Goal: Task Accomplishment & Management: Use online tool/utility

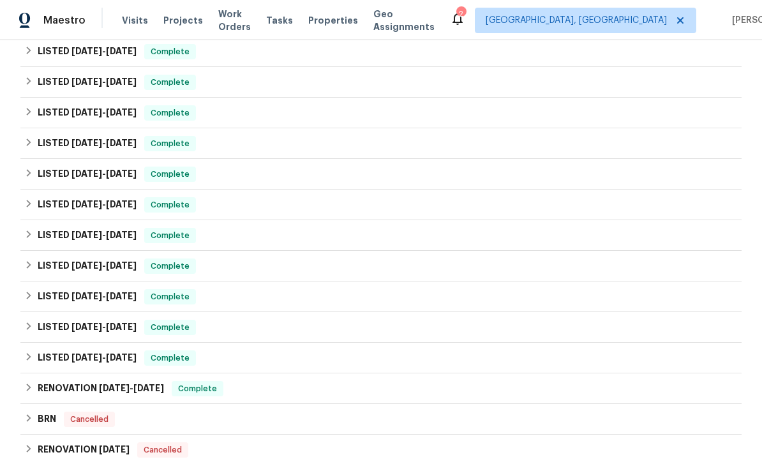
scroll to position [367, 0]
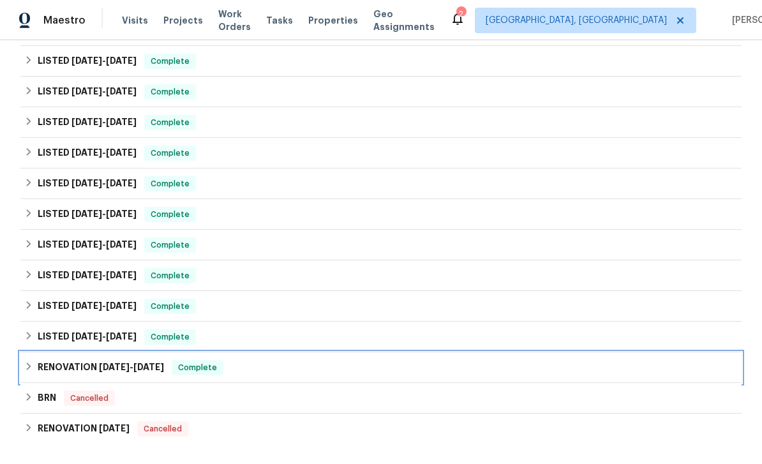
click at [107, 366] on span "[DATE]" at bounding box center [114, 366] width 31 height 9
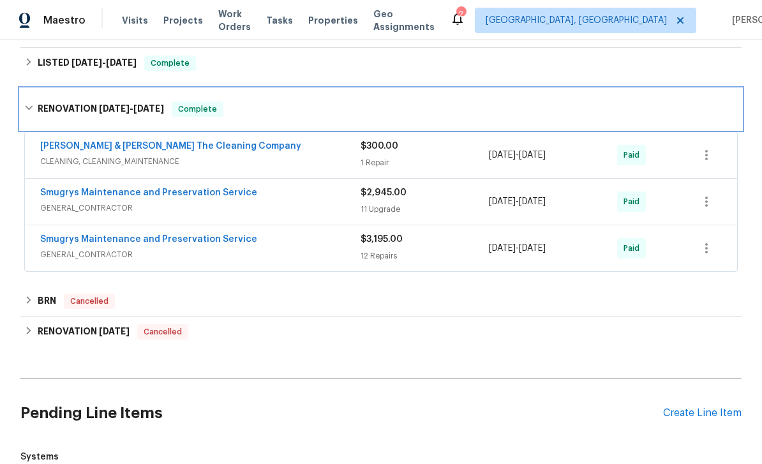
scroll to position [642, 0]
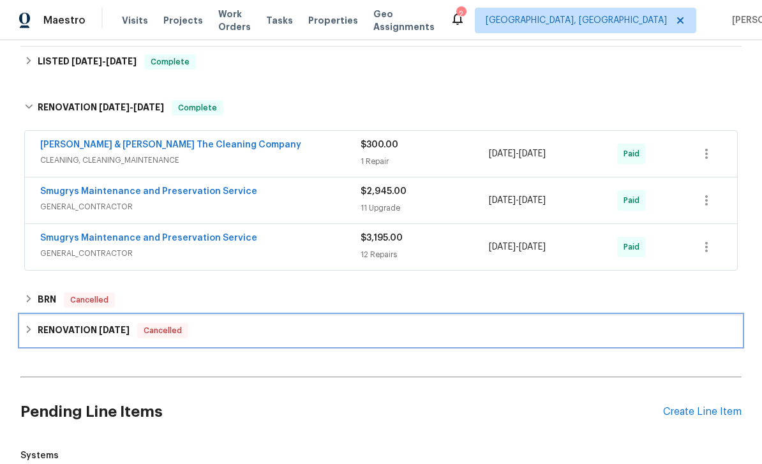
click at [102, 325] on span "[DATE]" at bounding box center [114, 329] width 31 height 9
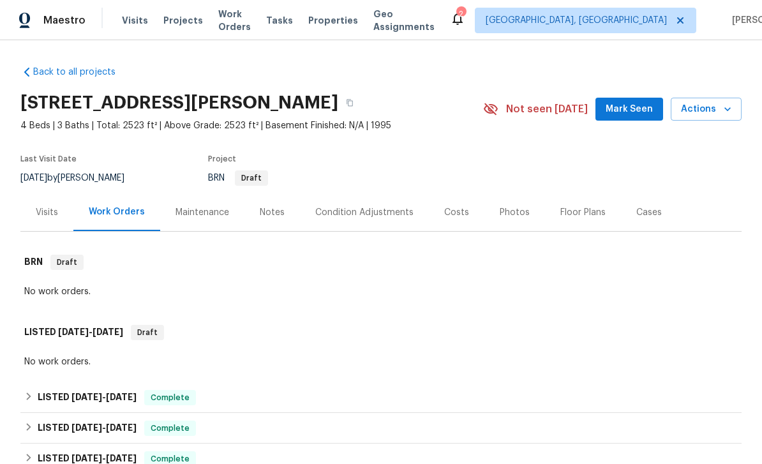
scroll to position [0, 0]
click at [462, 216] on div "Costs" at bounding box center [456, 212] width 25 height 13
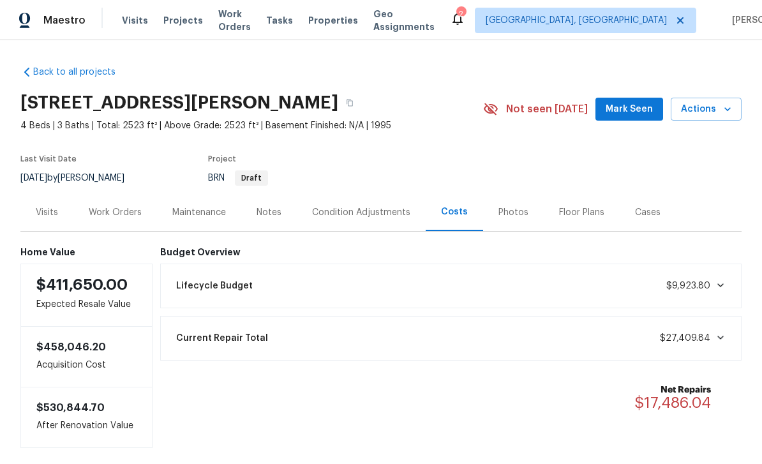
click at [684, 367] on div "Budget Overview Lifecycle Budget $9,923.80 Current Repair Total $27,409.84 Net …" at bounding box center [451, 347] width 582 height 201
click at [675, 417] on div "Net Repairs $17,486.04" at bounding box center [451, 397] width 566 height 43
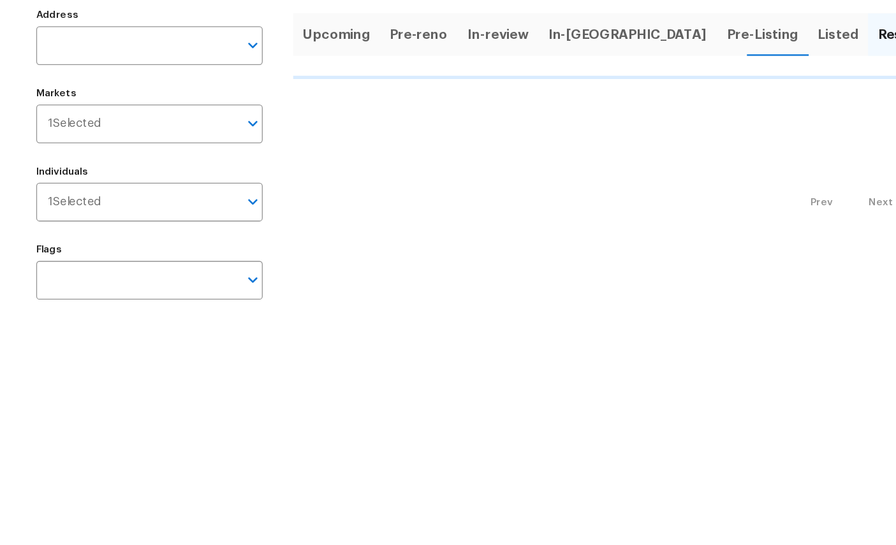
scroll to position [122, 0]
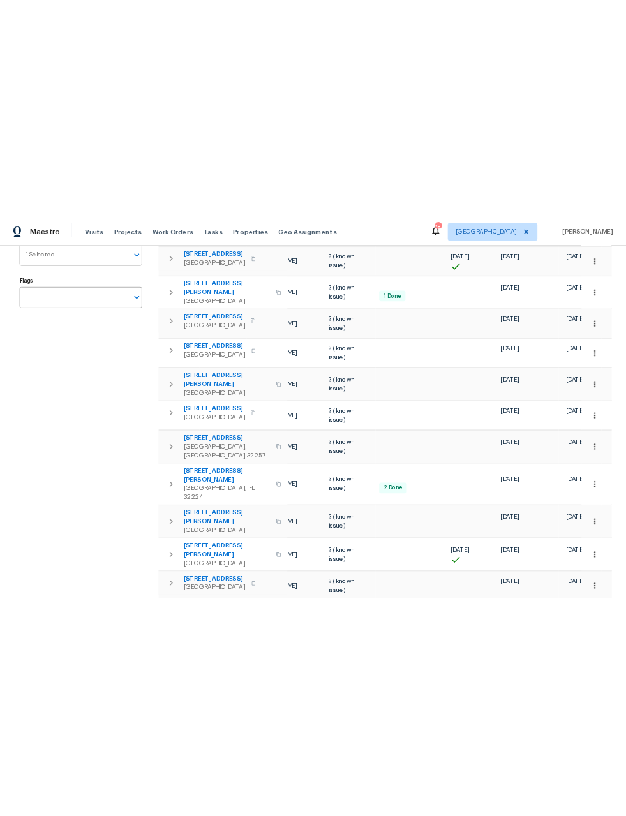
scroll to position [0, 126]
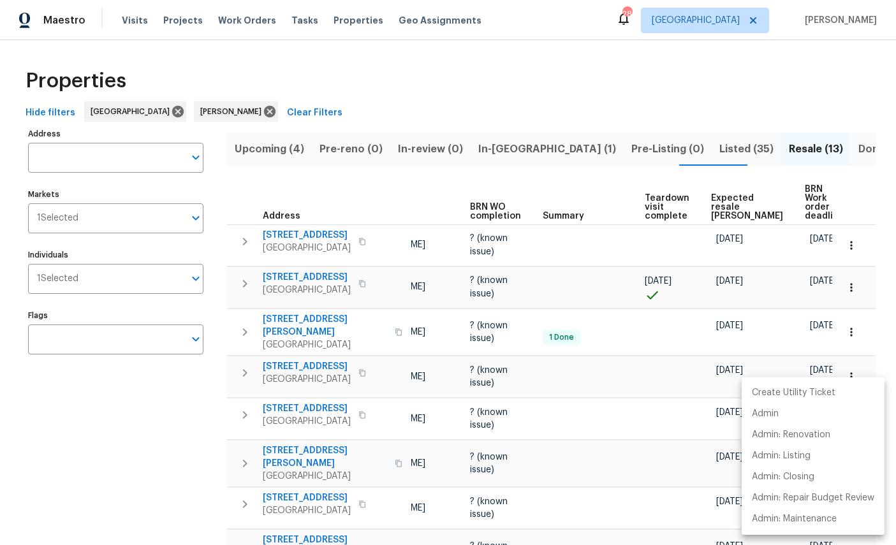
scroll to position [0, 0]
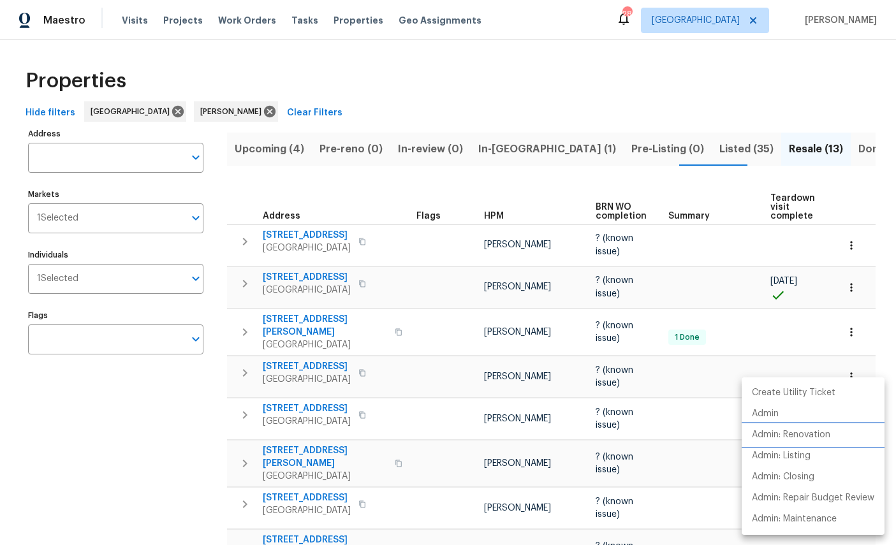
click at [806, 436] on p "Admin: Renovation" at bounding box center [791, 435] width 78 height 13
